Goal: Information Seeking & Learning: Learn about a topic

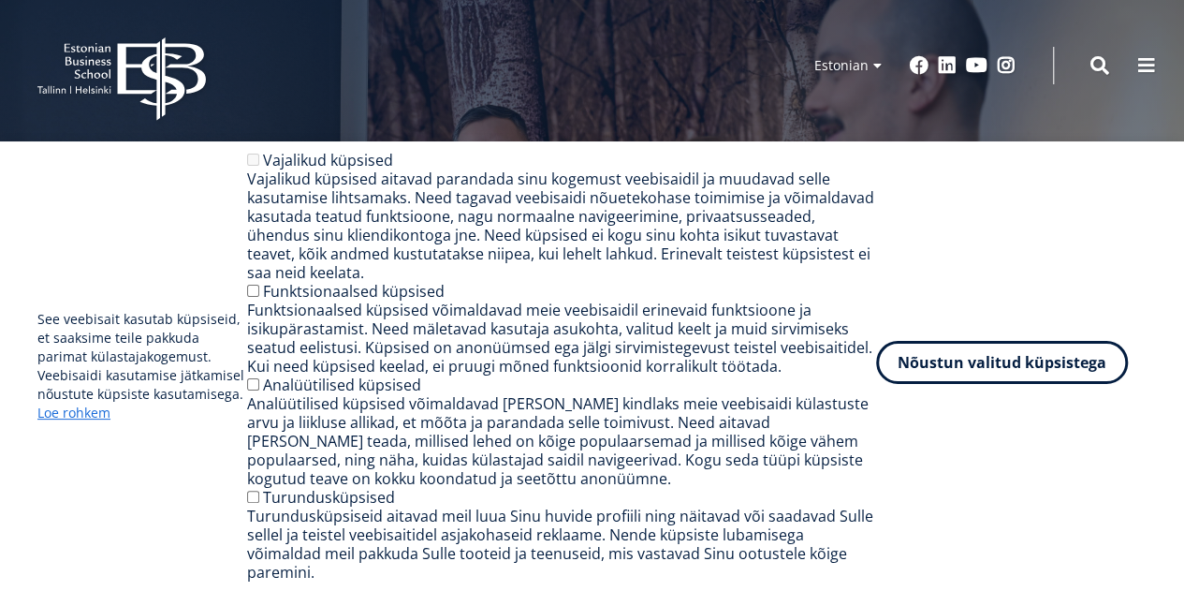
click at [1033, 366] on button "Nõustun valitud küpsistega" at bounding box center [1002, 362] width 252 height 43
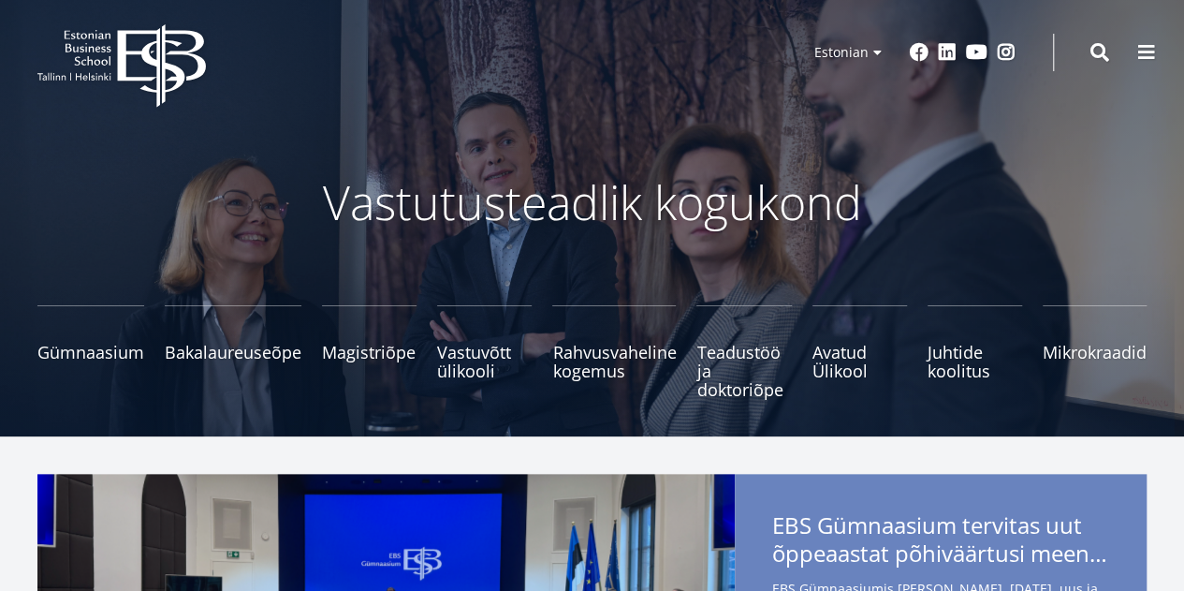
scroll to position [187, 0]
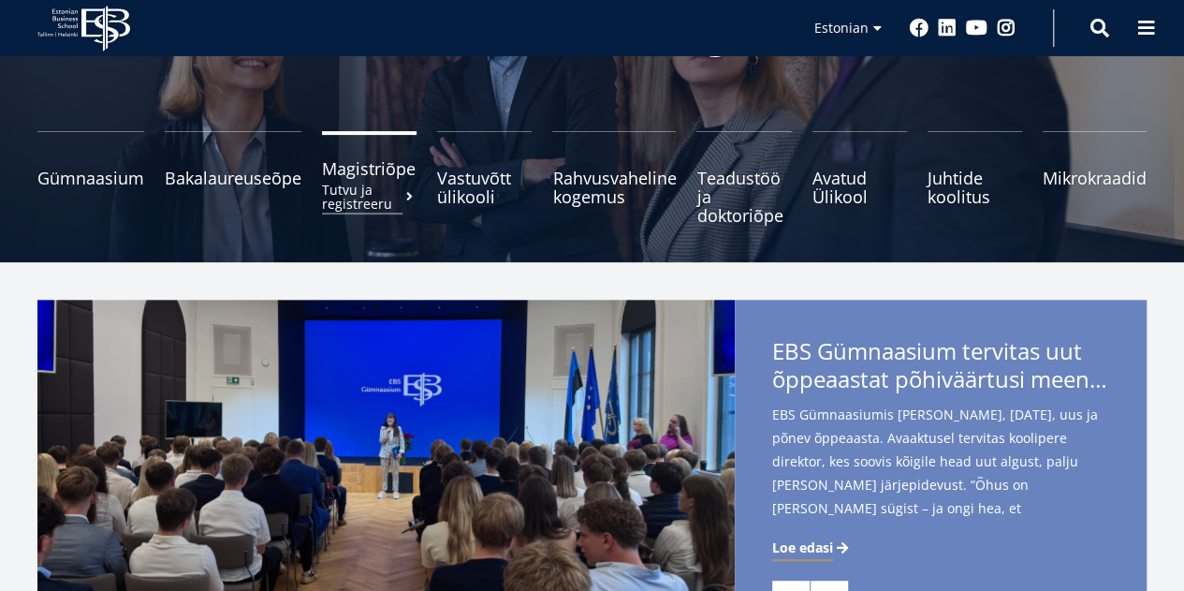
click at [384, 171] on span "Magistriõpe Tutvu ja registreeru" at bounding box center [369, 168] width 95 height 19
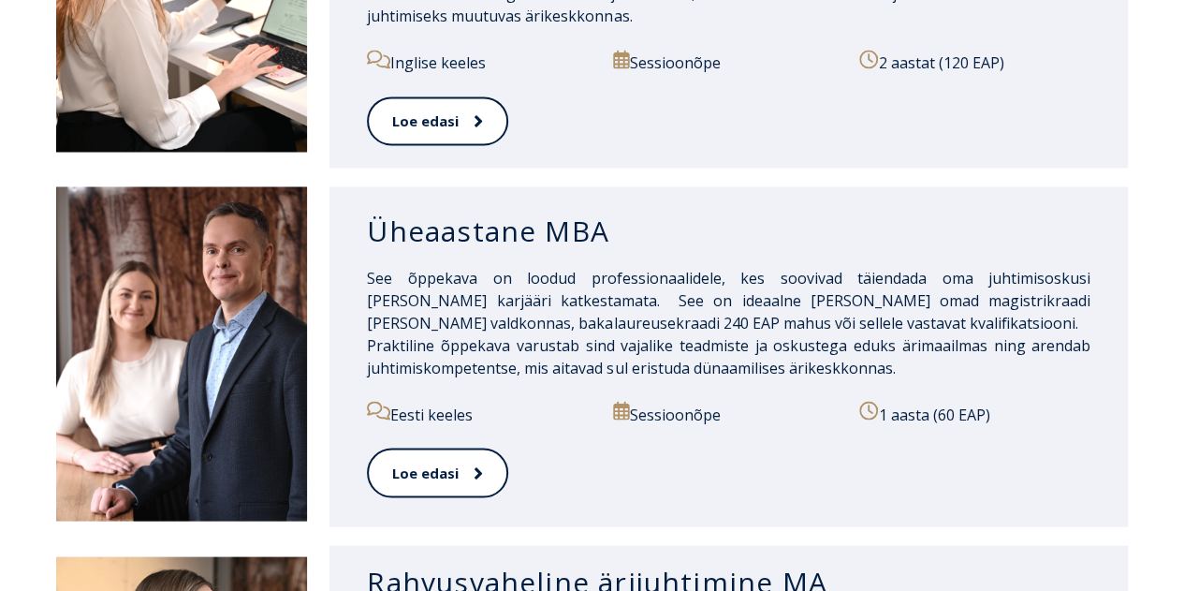
scroll to position [1591, 0]
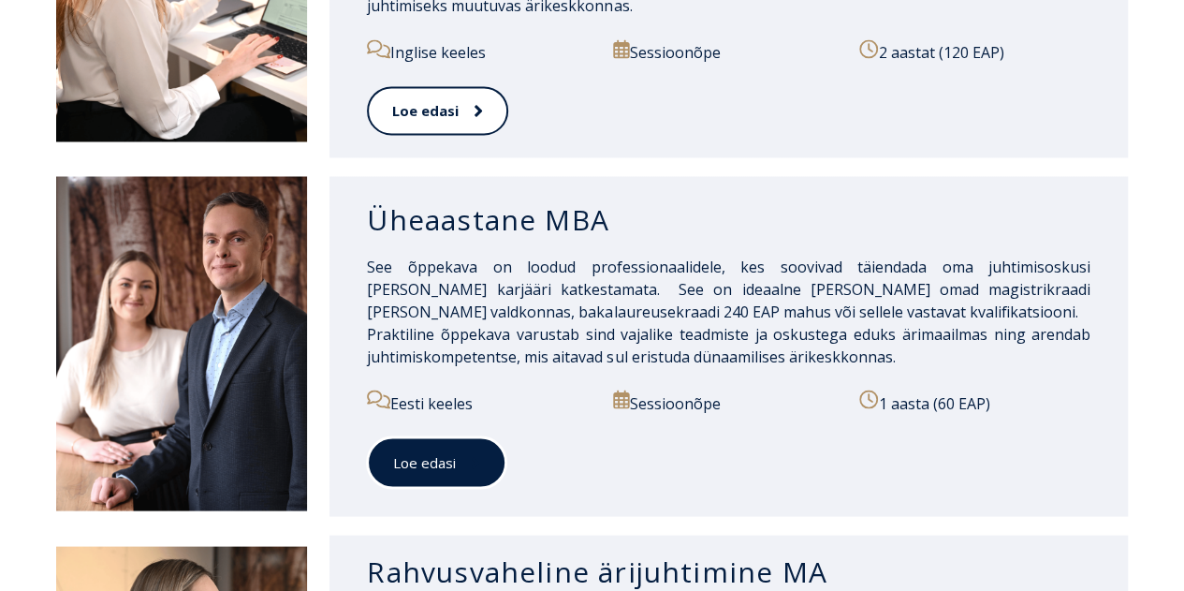
click at [422, 436] on link "Loe edasi" at bounding box center [436, 461] width 139 height 51
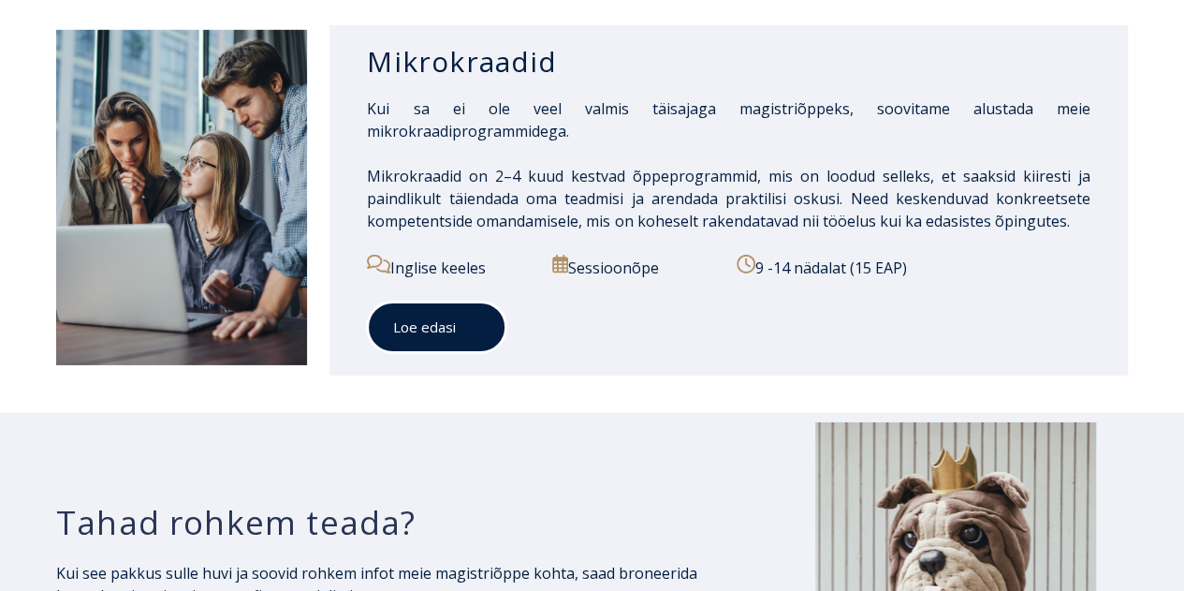
scroll to position [2898, 0]
click at [427, 301] on link "Loe edasi" at bounding box center [436, 326] width 139 height 51
